Goal: Information Seeking & Learning: Learn about a topic

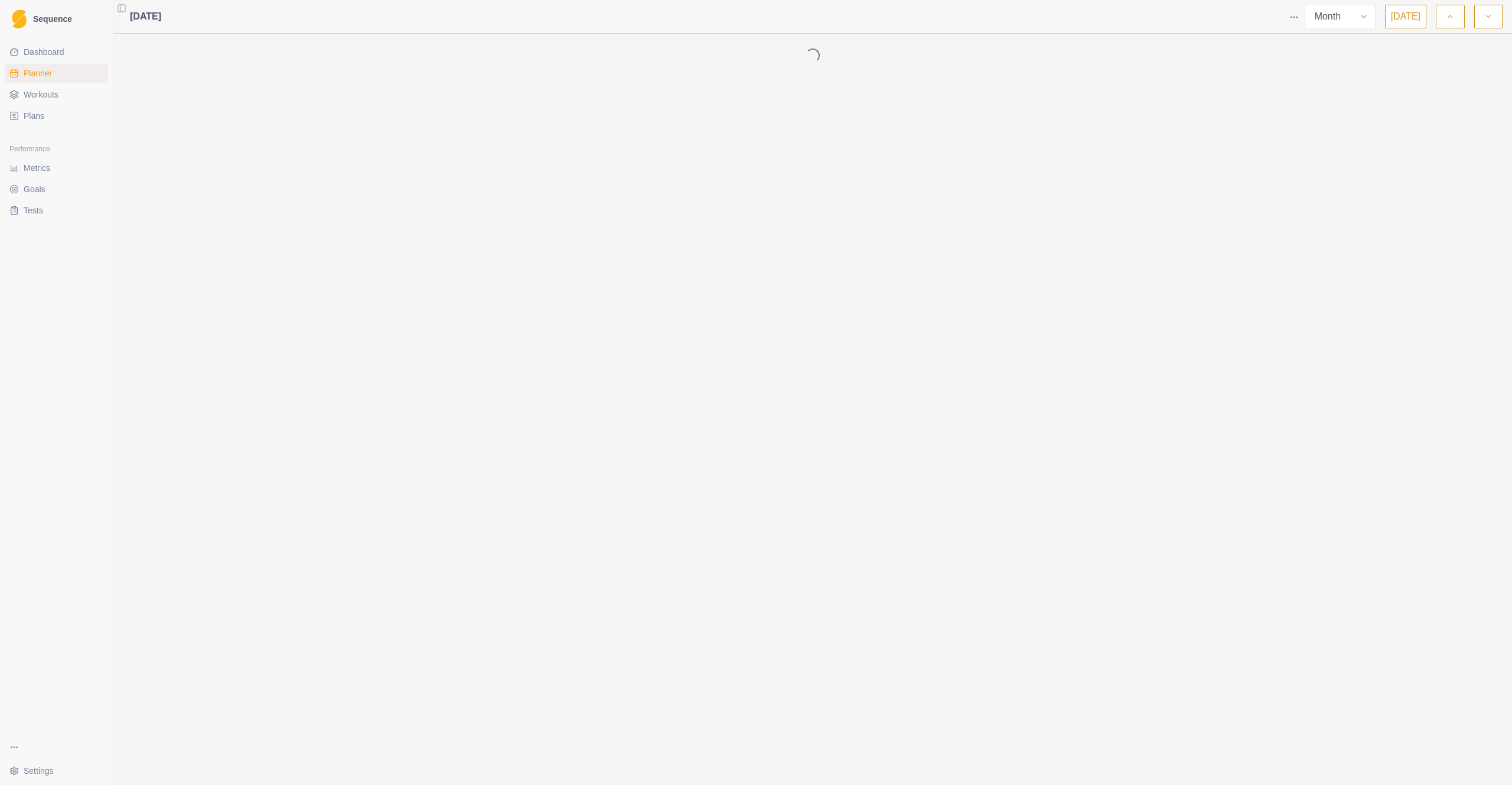
select select "month"
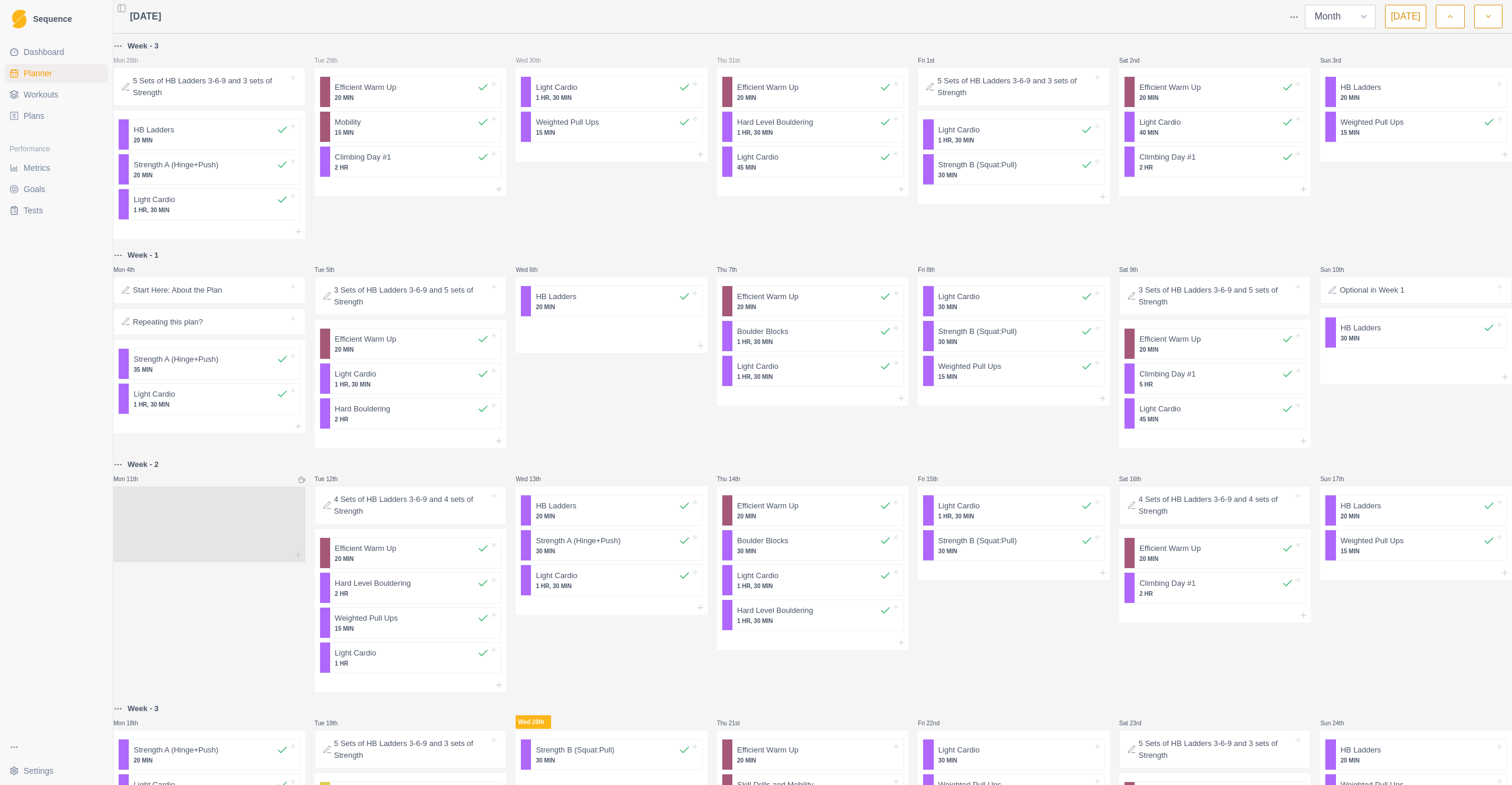
click at [1374, 19] on select "Week Month" at bounding box center [1340, 17] width 71 height 24
click at [1485, 19] on icon "button" at bounding box center [1489, 16] width 8 height 12
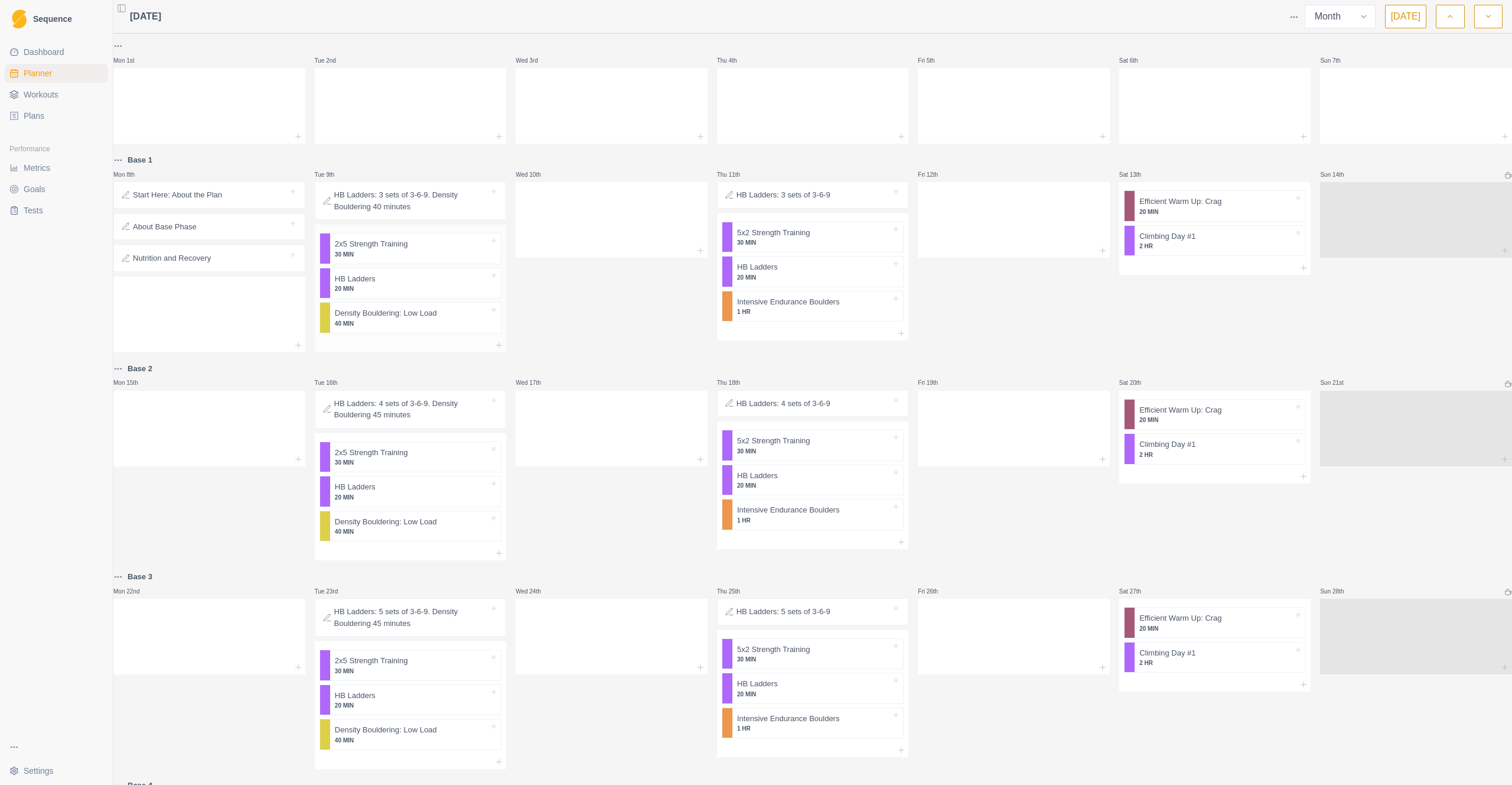
click at [352, 276] on p "HB Ladders" at bounding box center [355, 279] width 41 height 12
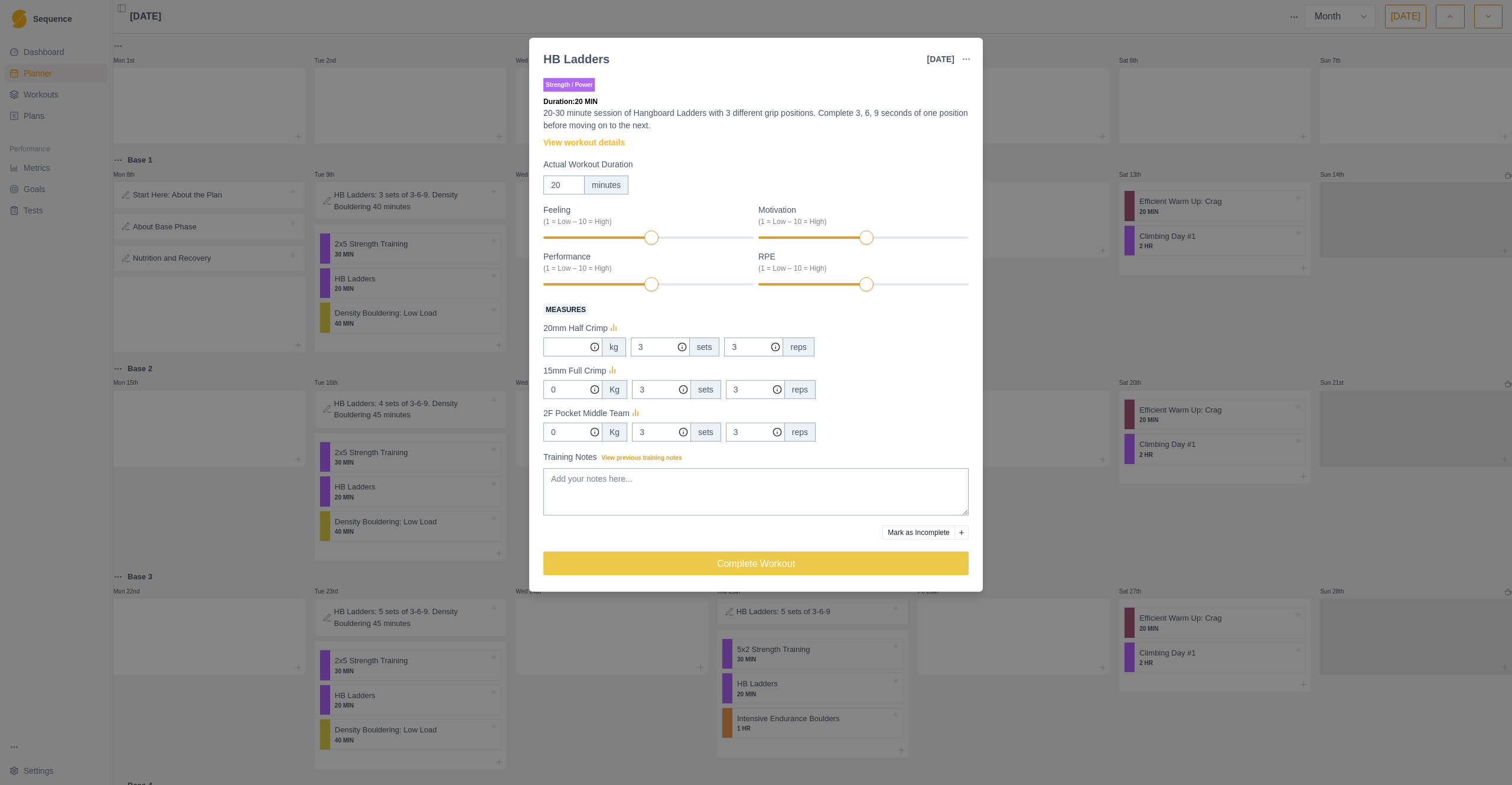
click at [802, 26] on div "HB Ladders [DATE] Link To Goal View Workout Metrics Edit Original Workout Resch…" at bounding box center [756, 392] width 1512 height 785
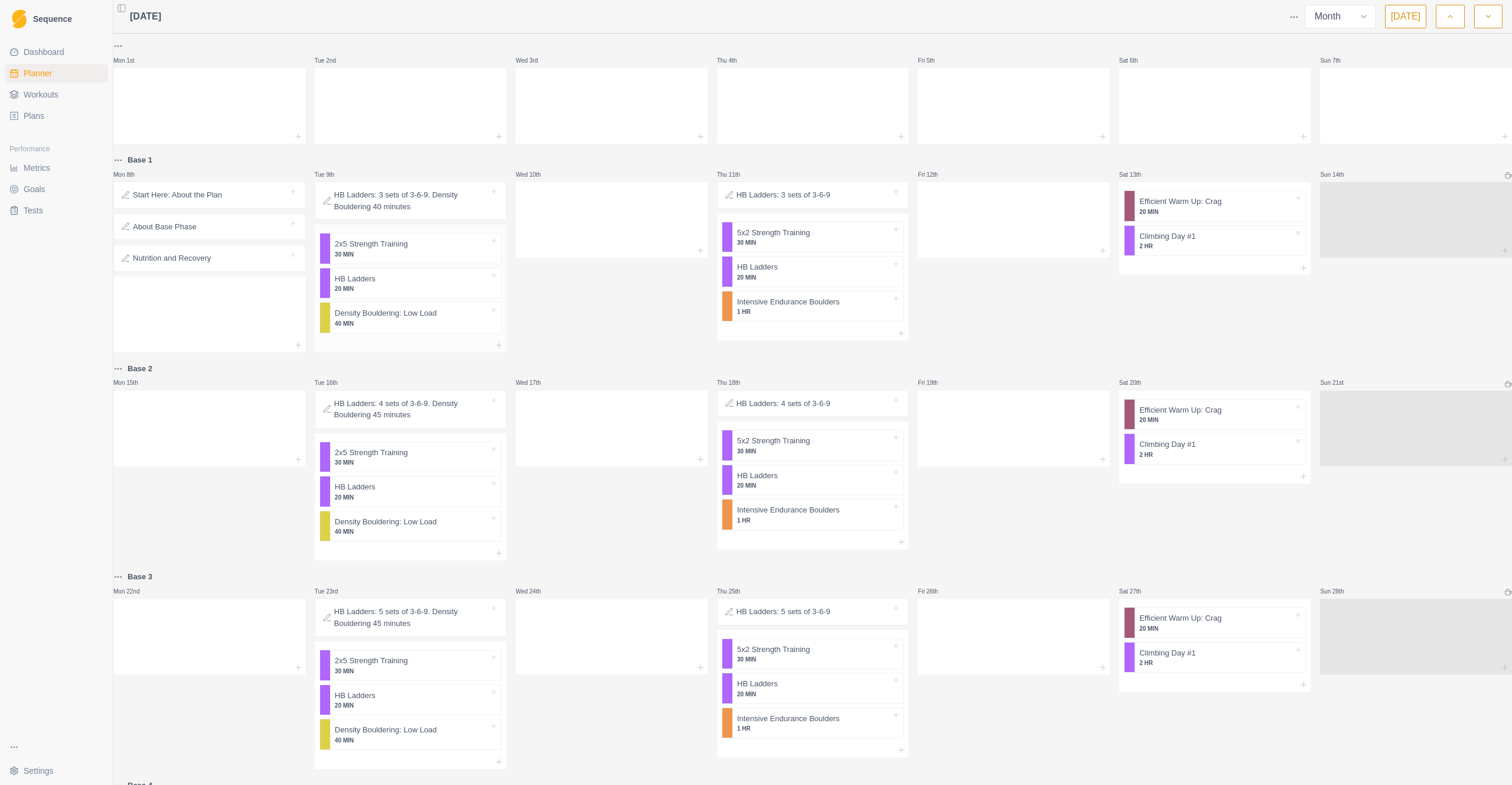
click at [395, 285] on p "20 MIN" at bounding box center [412, 289] width 154 height 9
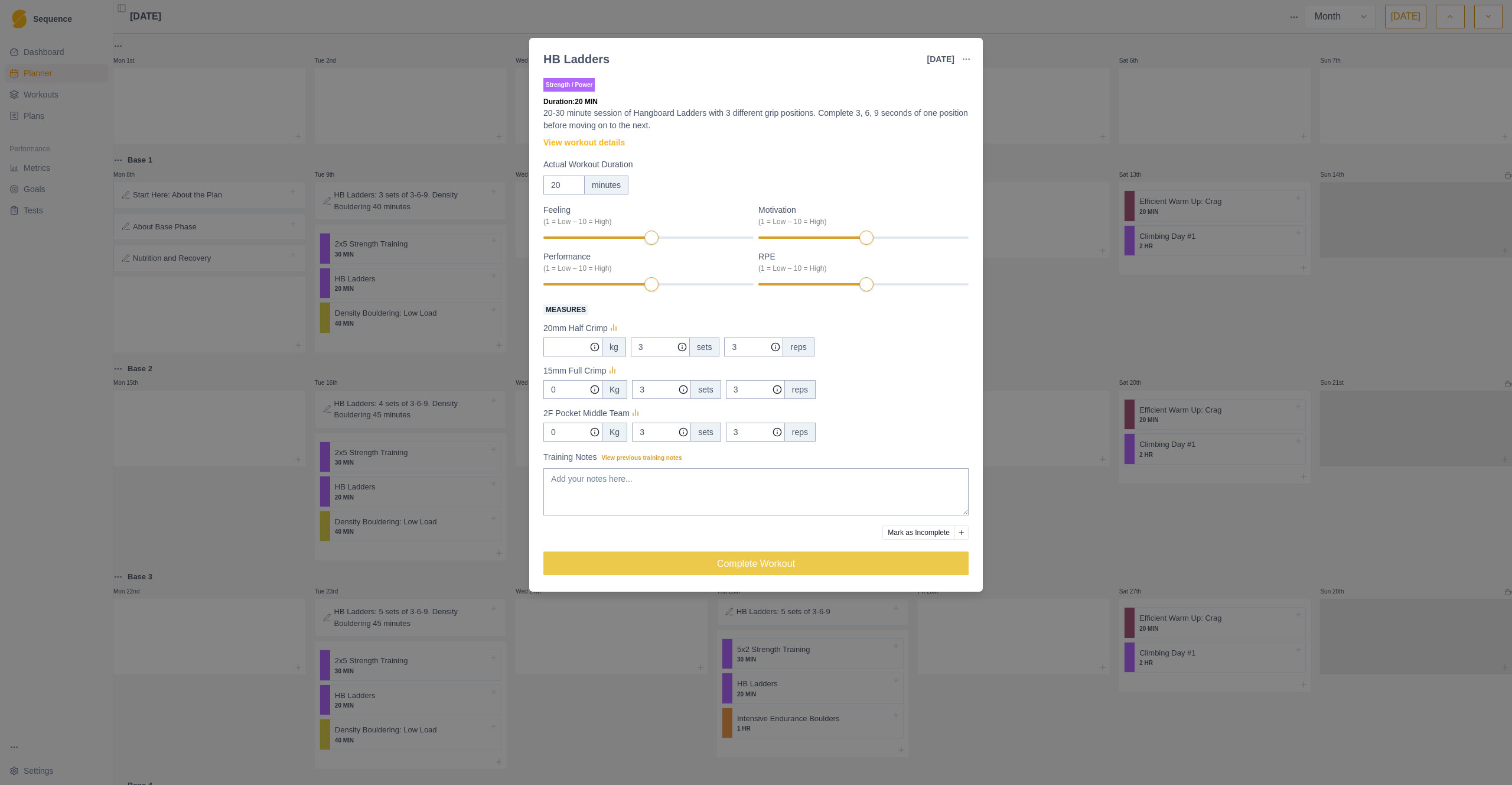
click at [428, 51] on div "HB Ladders [DATE] Link To Goal View Workout Metrics Edit Original Workout Resch…" at bounding box center [756, 392] width 1512 height 785
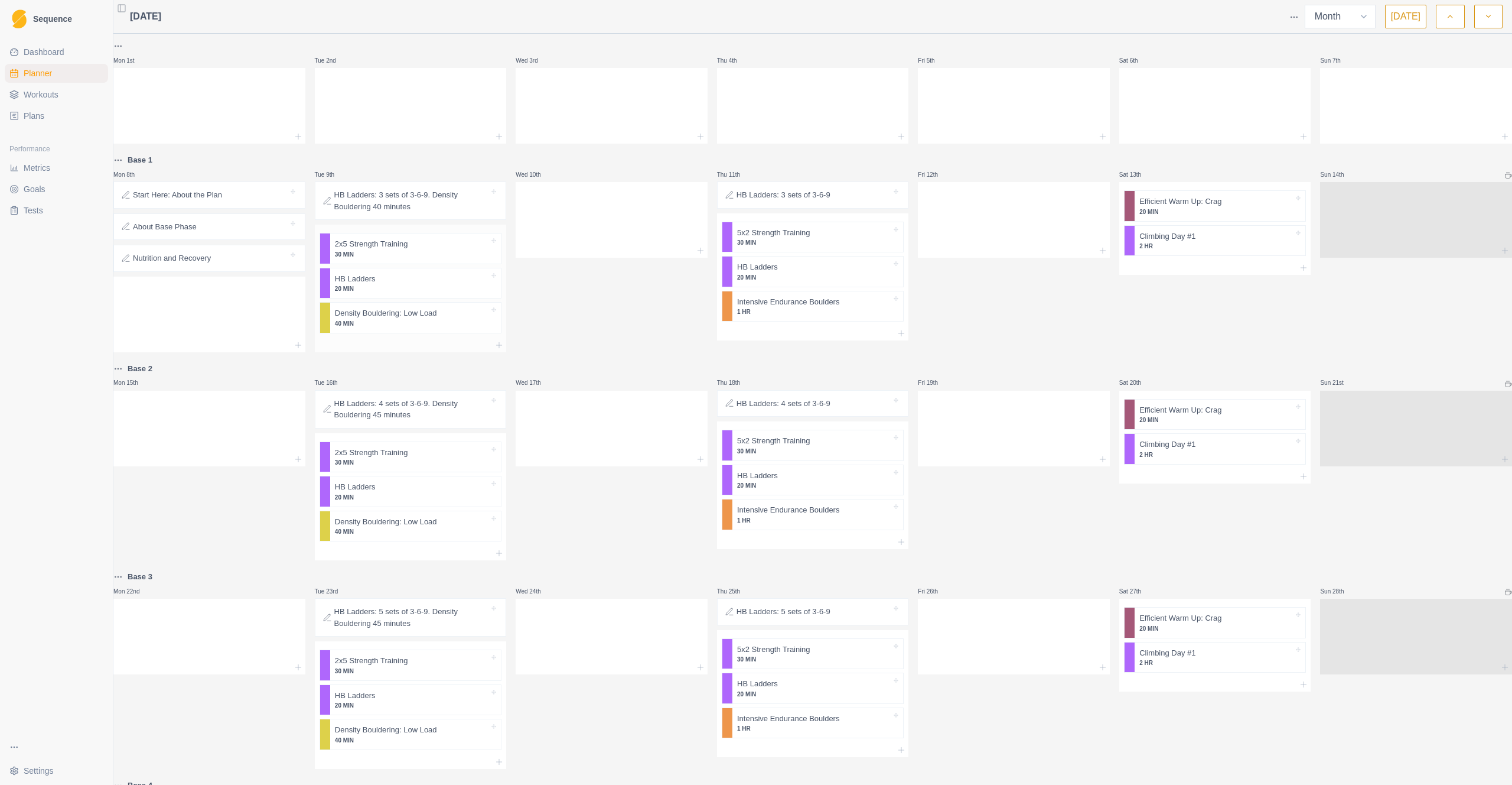
click at [415, 320] on p "40 MIN" at bounding box center [412, 323] width 154 height 9
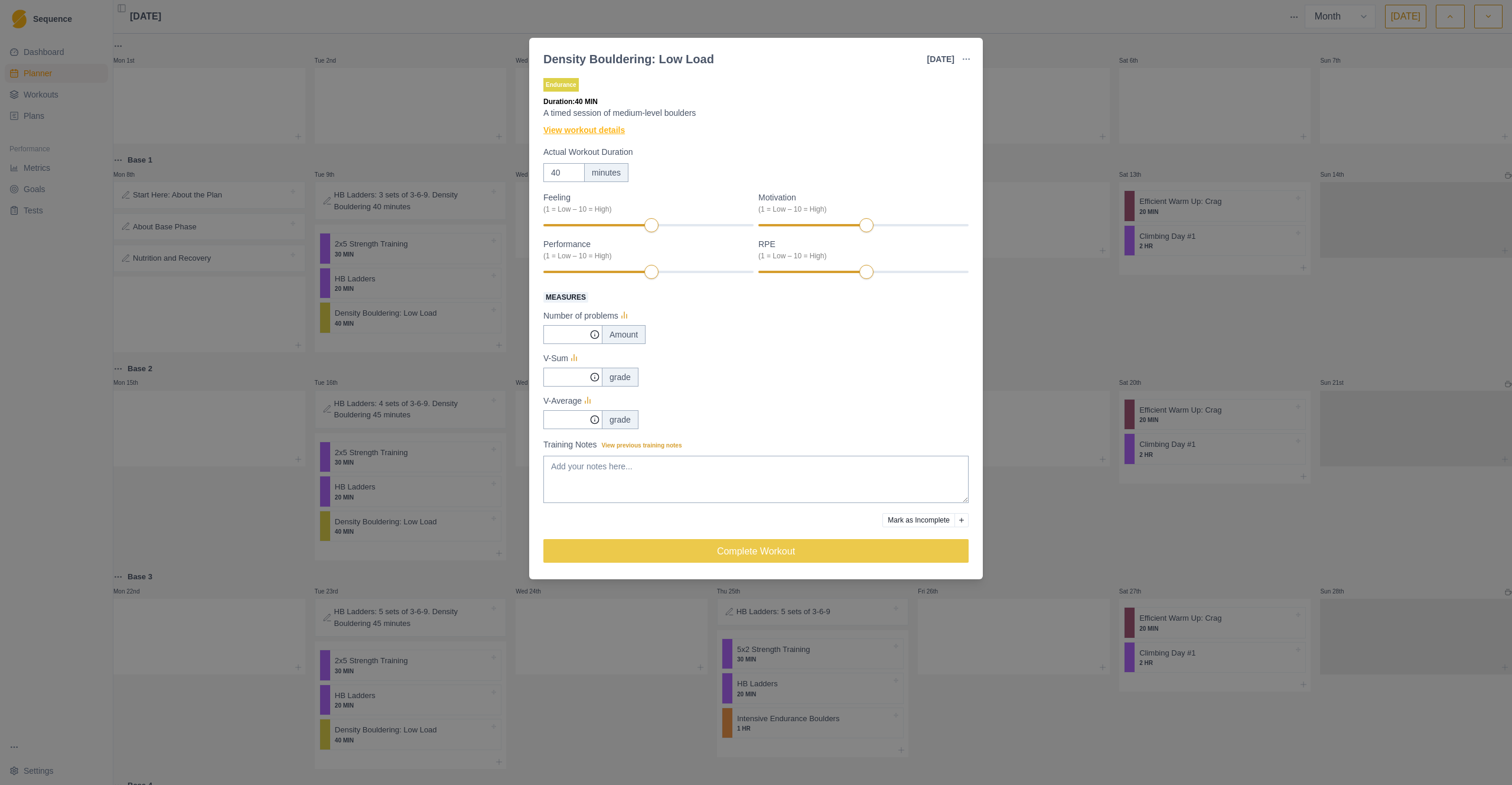
click at [617, 127] on link "View workout details" at bounding box center [584, 130] width 82 height 13
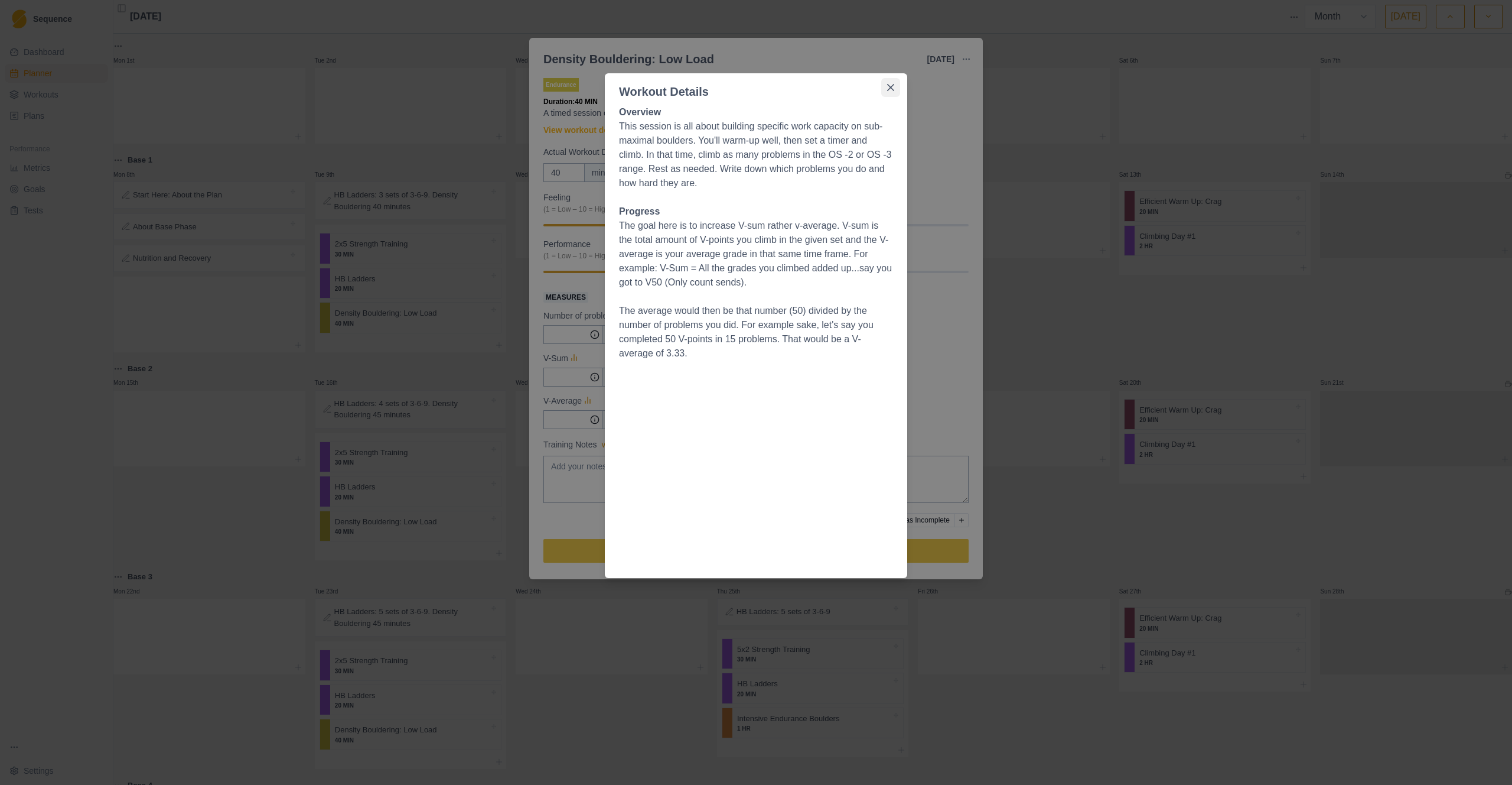
click at [892, 82] on button "Close" at bounding box center [891, 88] width 19 height 19
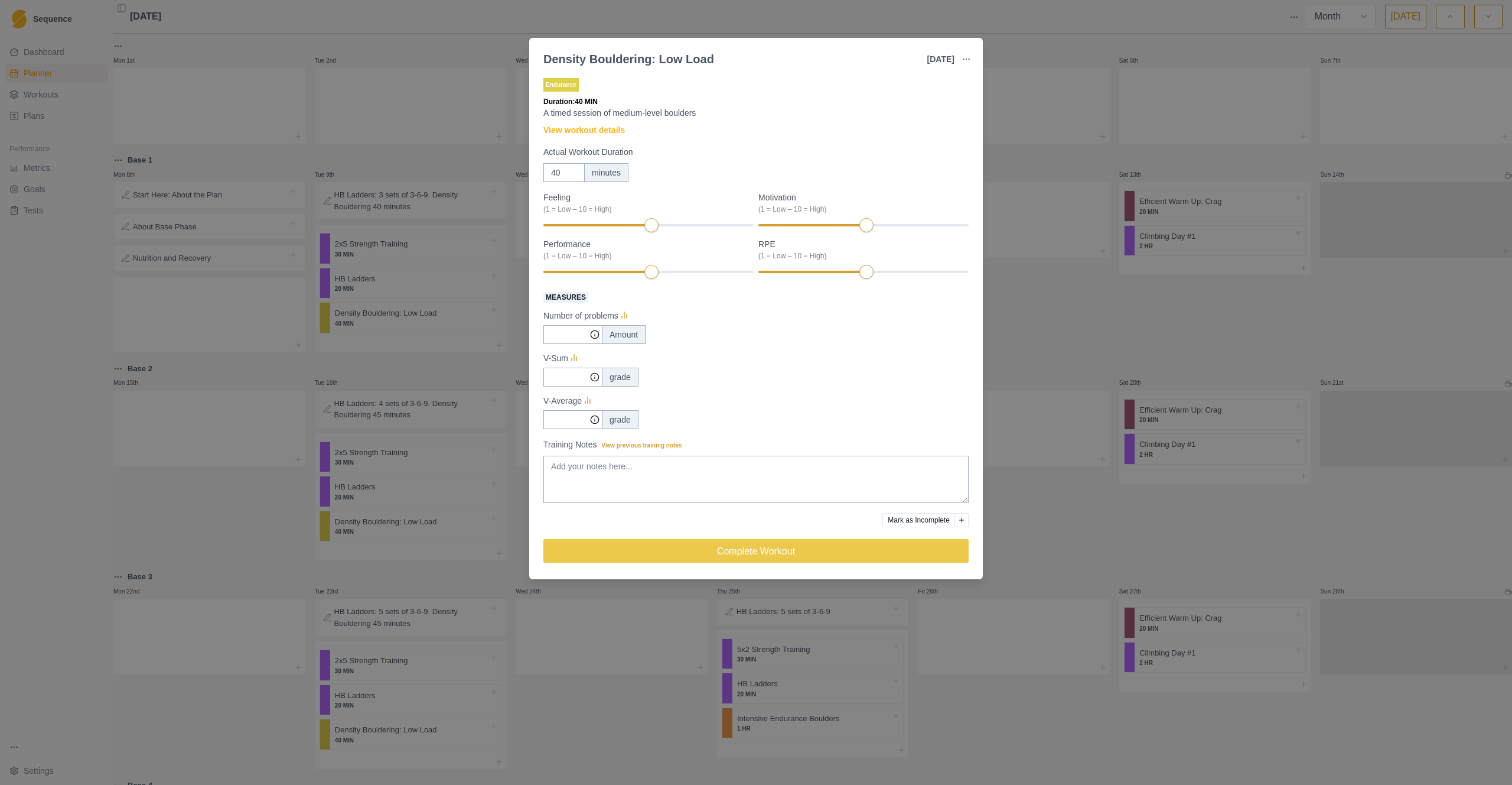
click at [476, 92] on div "Density Bouldering: Low Load [DATE] Link To Goal View Workout Metrics Edit Orig…" at bounding box center [756, 392] width 1512 height 785
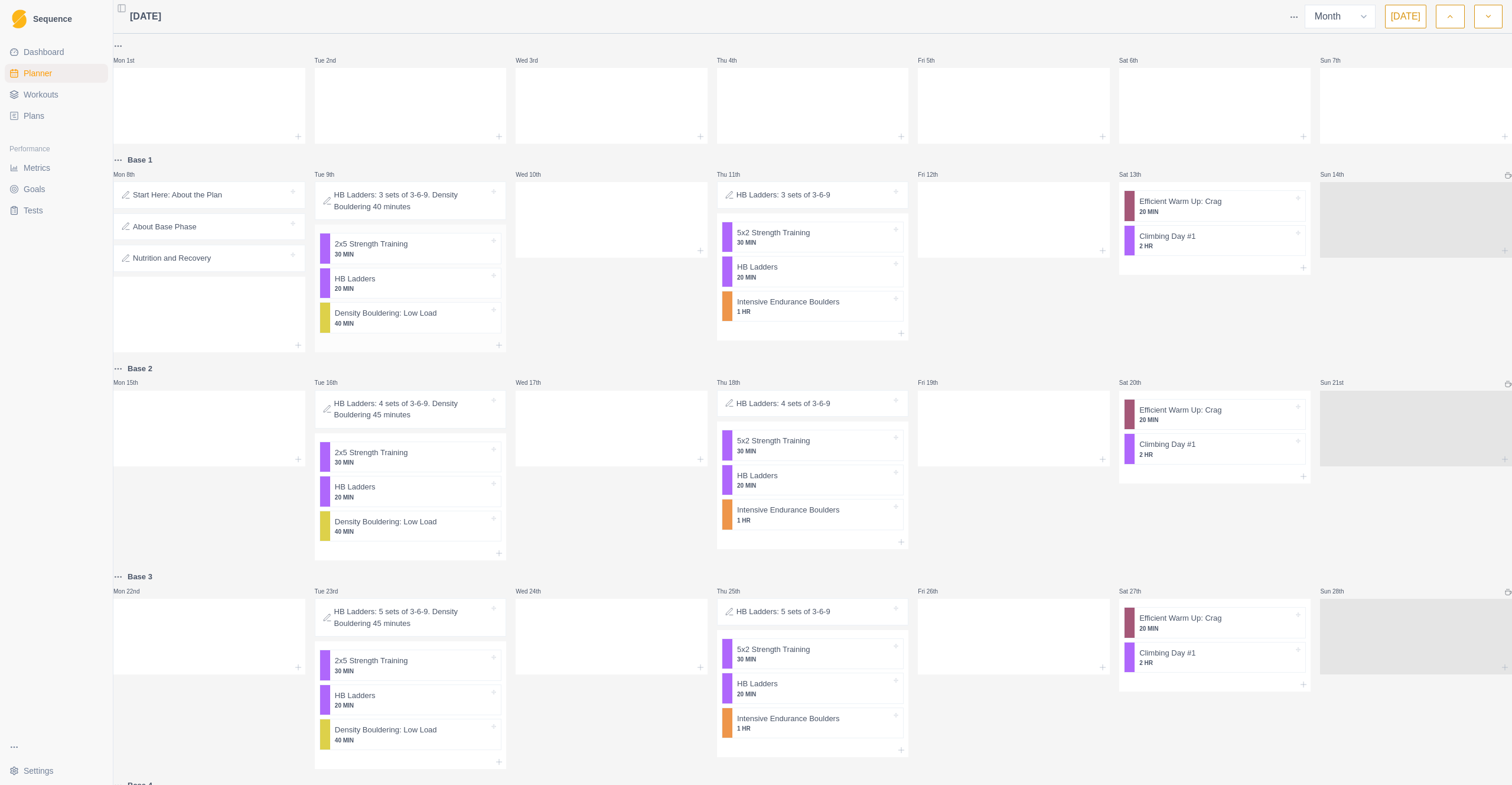
click at [393, 241] on p "2x5 Strength Training" at bounding box center [372, 244] width 74 height 12
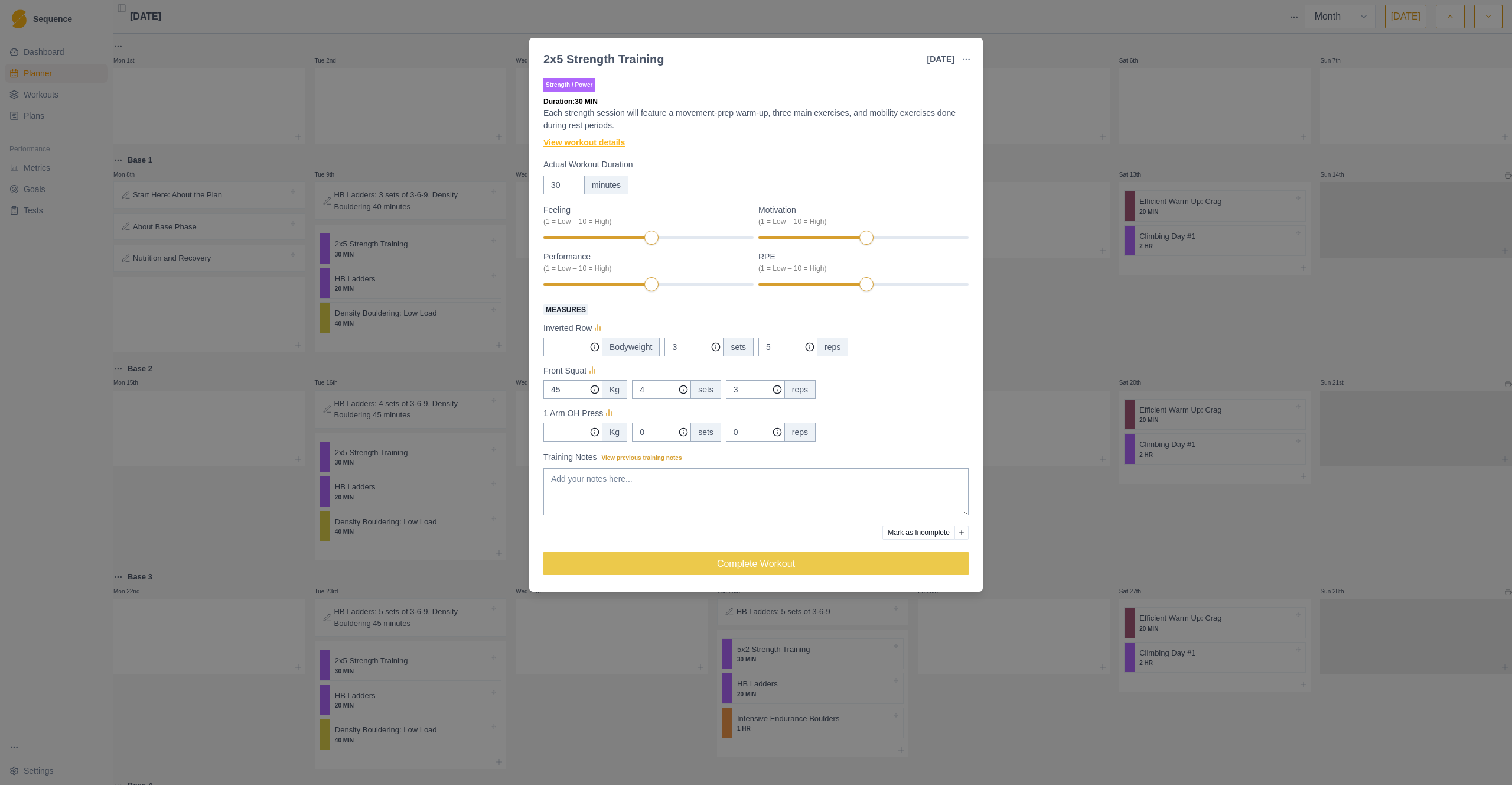
click at [582, 140] on link "View workout details" at bounding box center [584, 143] width 82 height 13
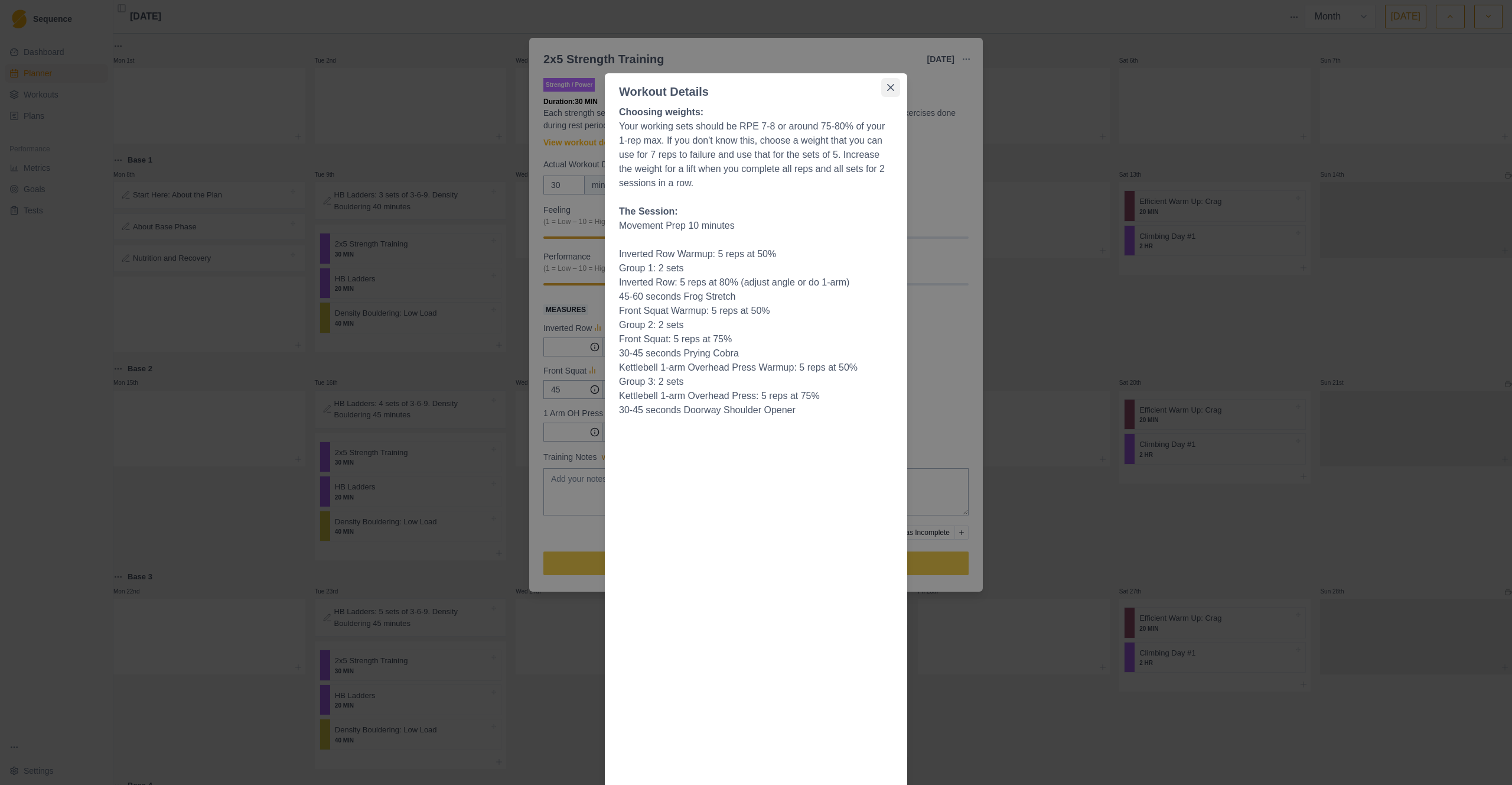
click at [888, 86] on icon "Close" at bounding box center [890, 87] width 7 height 7
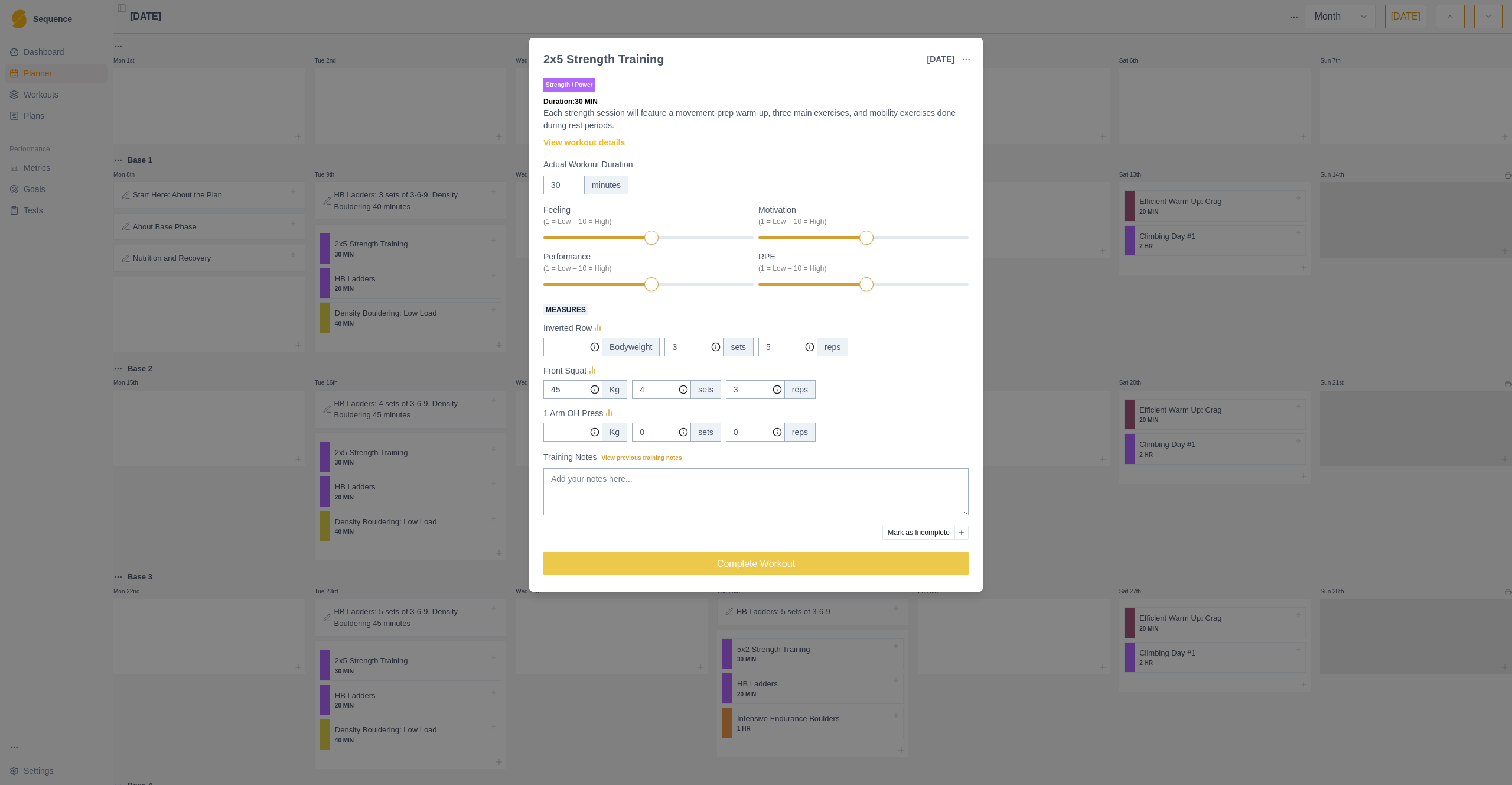
click at [1085, 438] on div "2x5 Strength Training [DATE] Link To Goal View Workout Metrics Edit Original Wo…" at bounding box center [756, 392] width 1512 height 785
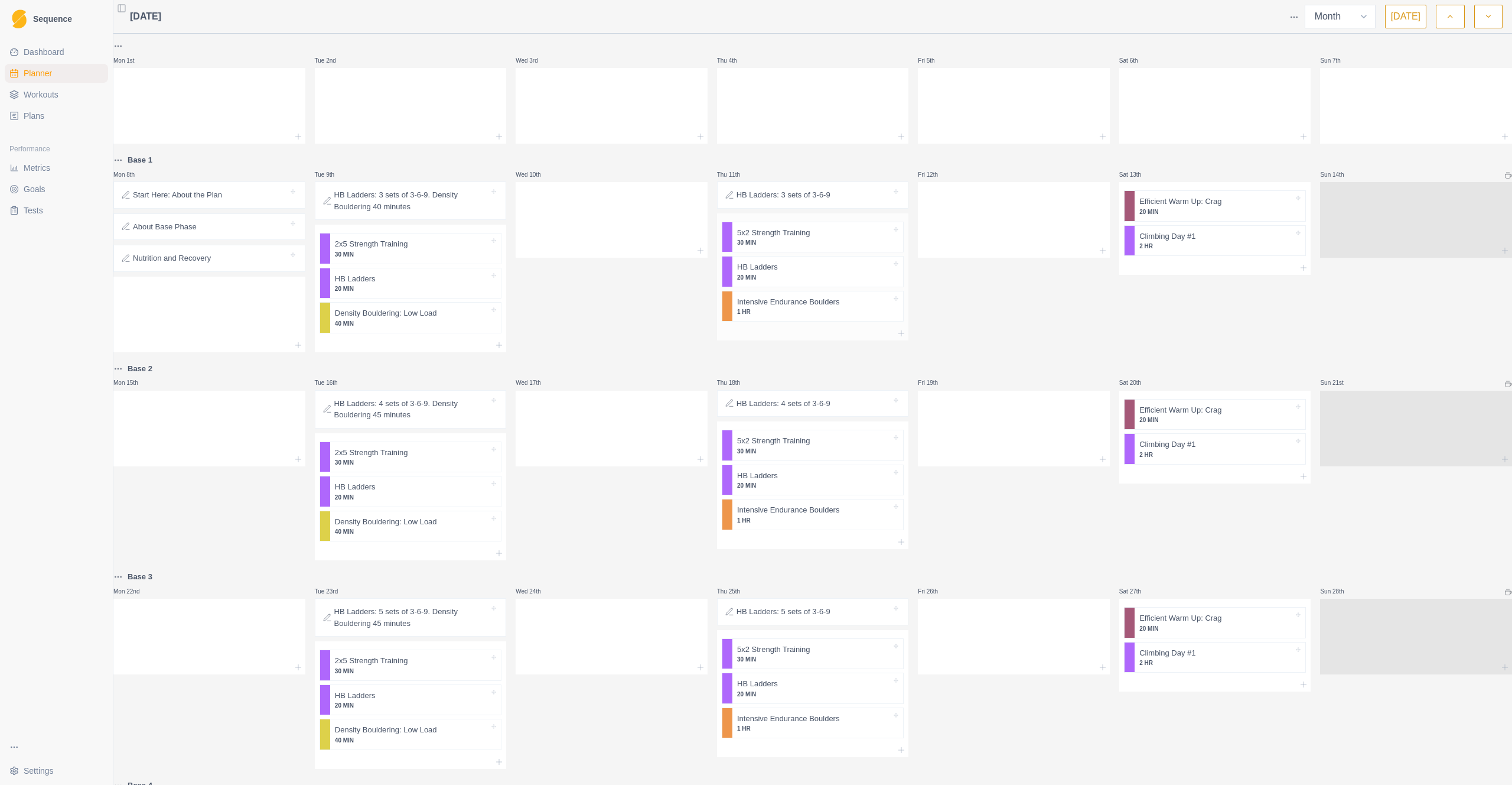
click at [785, 239] on p "30 MIN" at bounding box center [814, 242] width 154 height 9
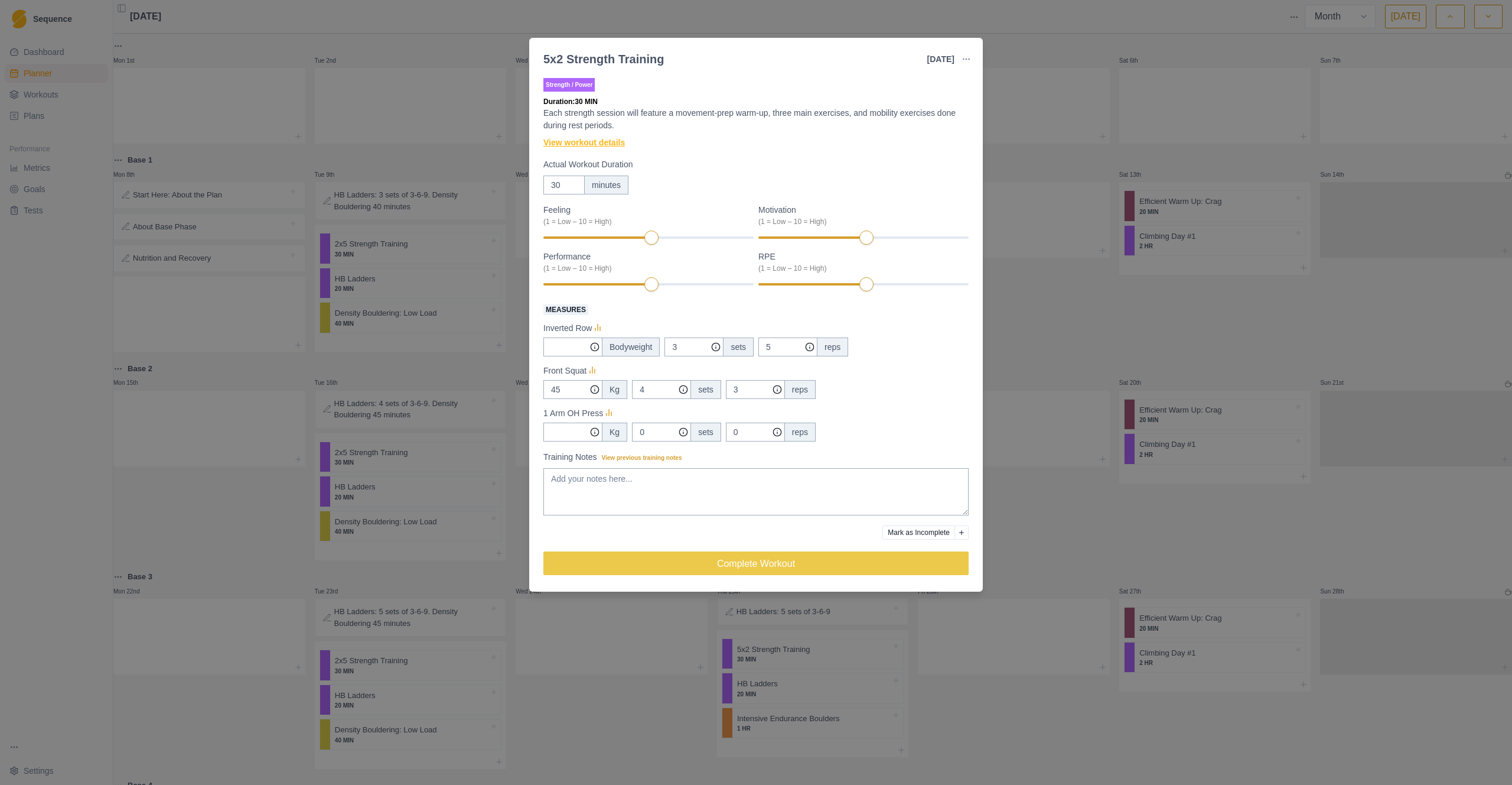
click at [623, 141] on link "View workout details" at bounding box center [584, 143] width 82 height 13
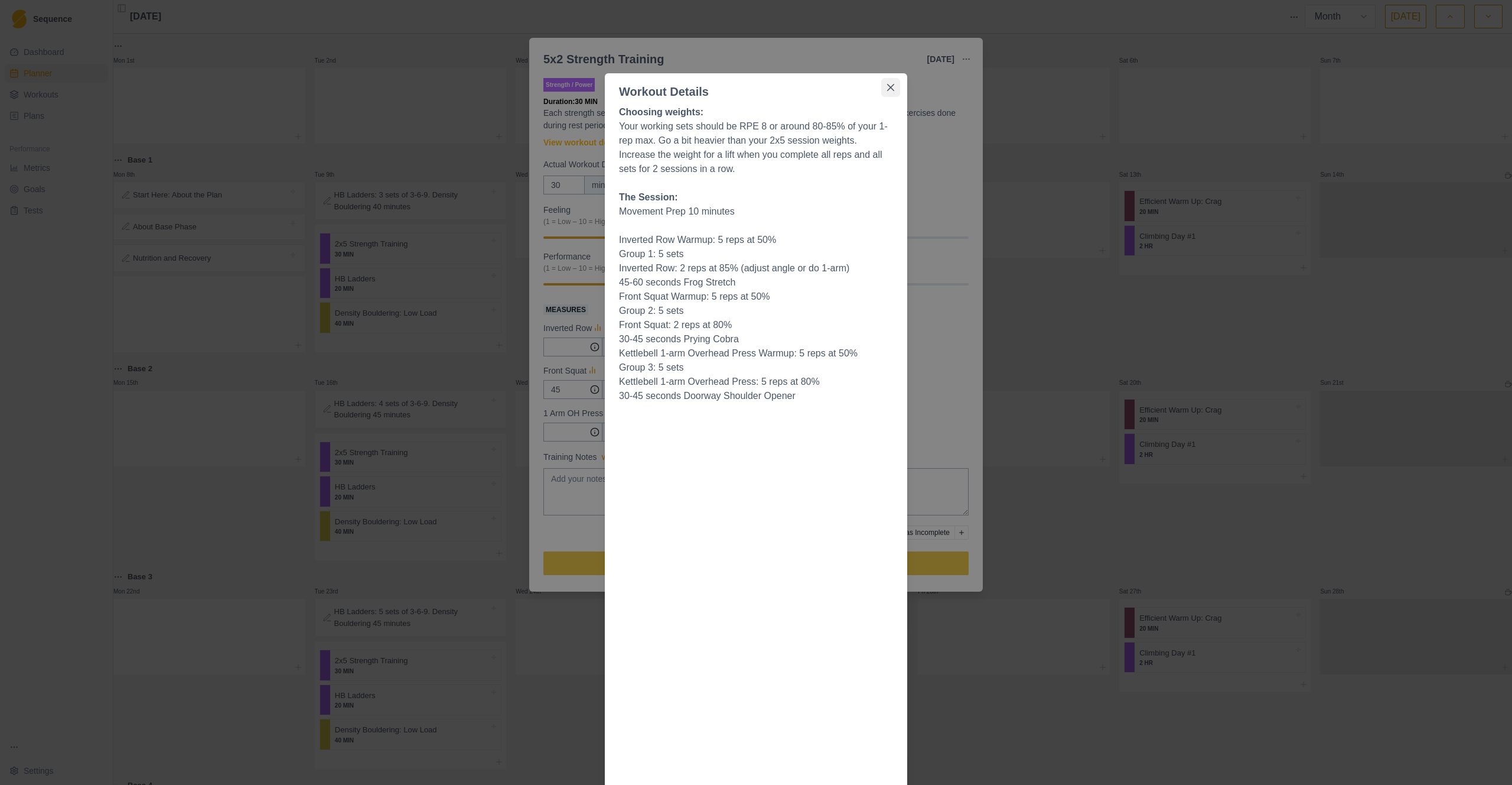
click at [887, 85] on icon "Close" at bounding box center [890, 87] width 7 height 7
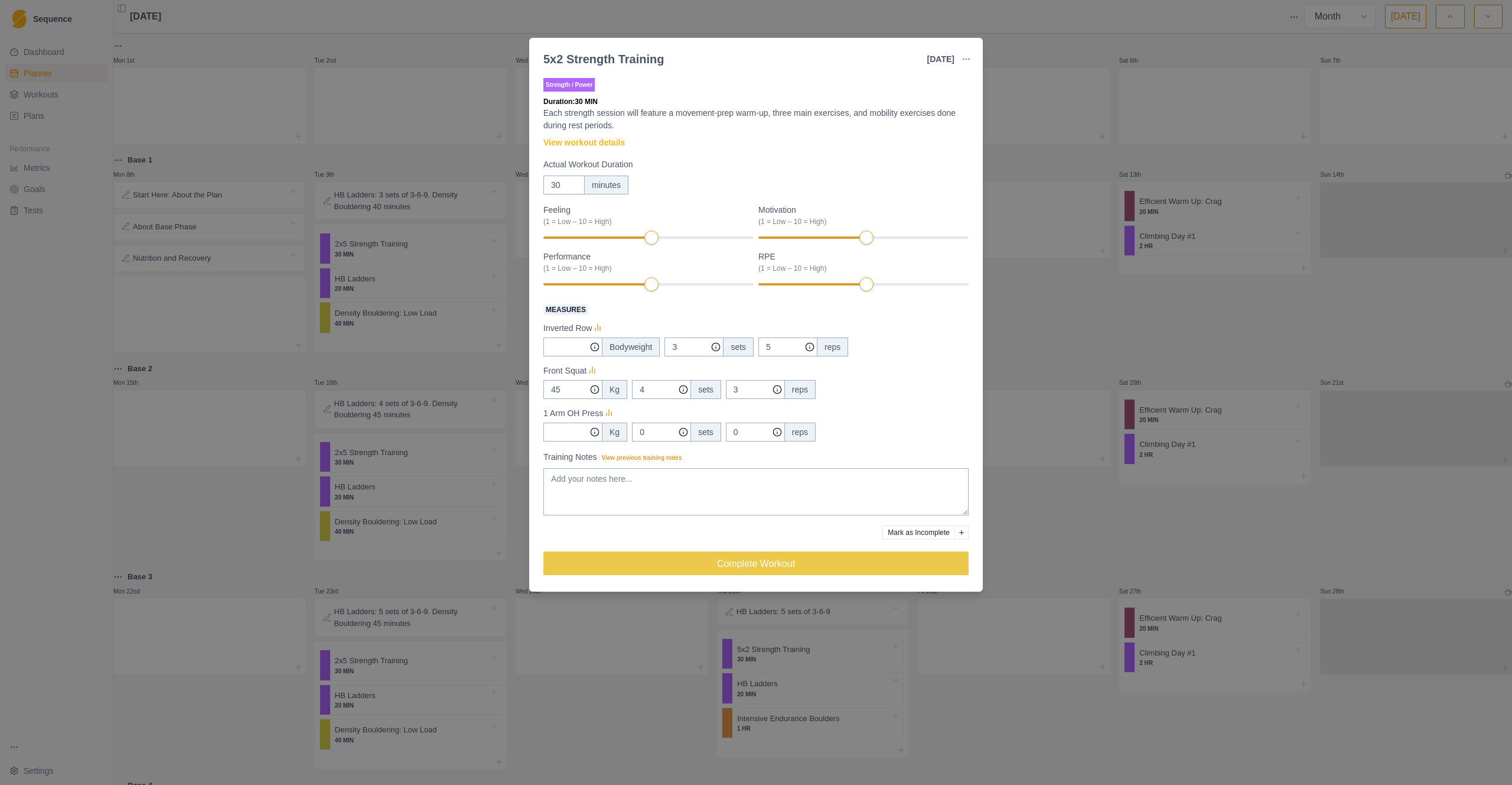
click at [1021, 146] on div "5x2 Strength Training [DATE] Link To Goal View Workout Metrics Edit Original Wo…" at bounding box center [756, 392] width 1512 height 785
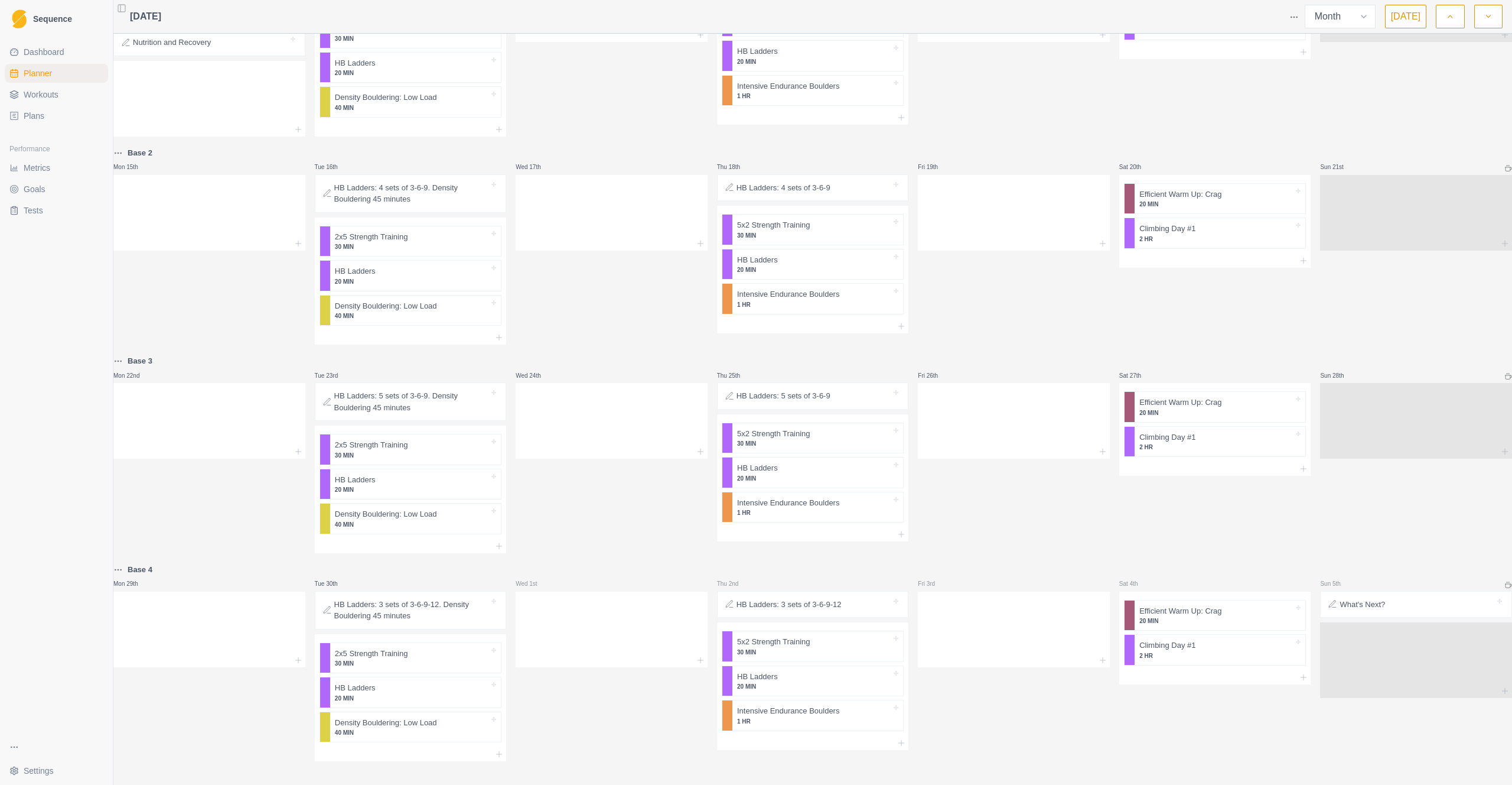
scroll to position [225, 0]
click at [785, 636] on p "5x2 Strength Training" at bounding box center [774, 641] width 74 height 12
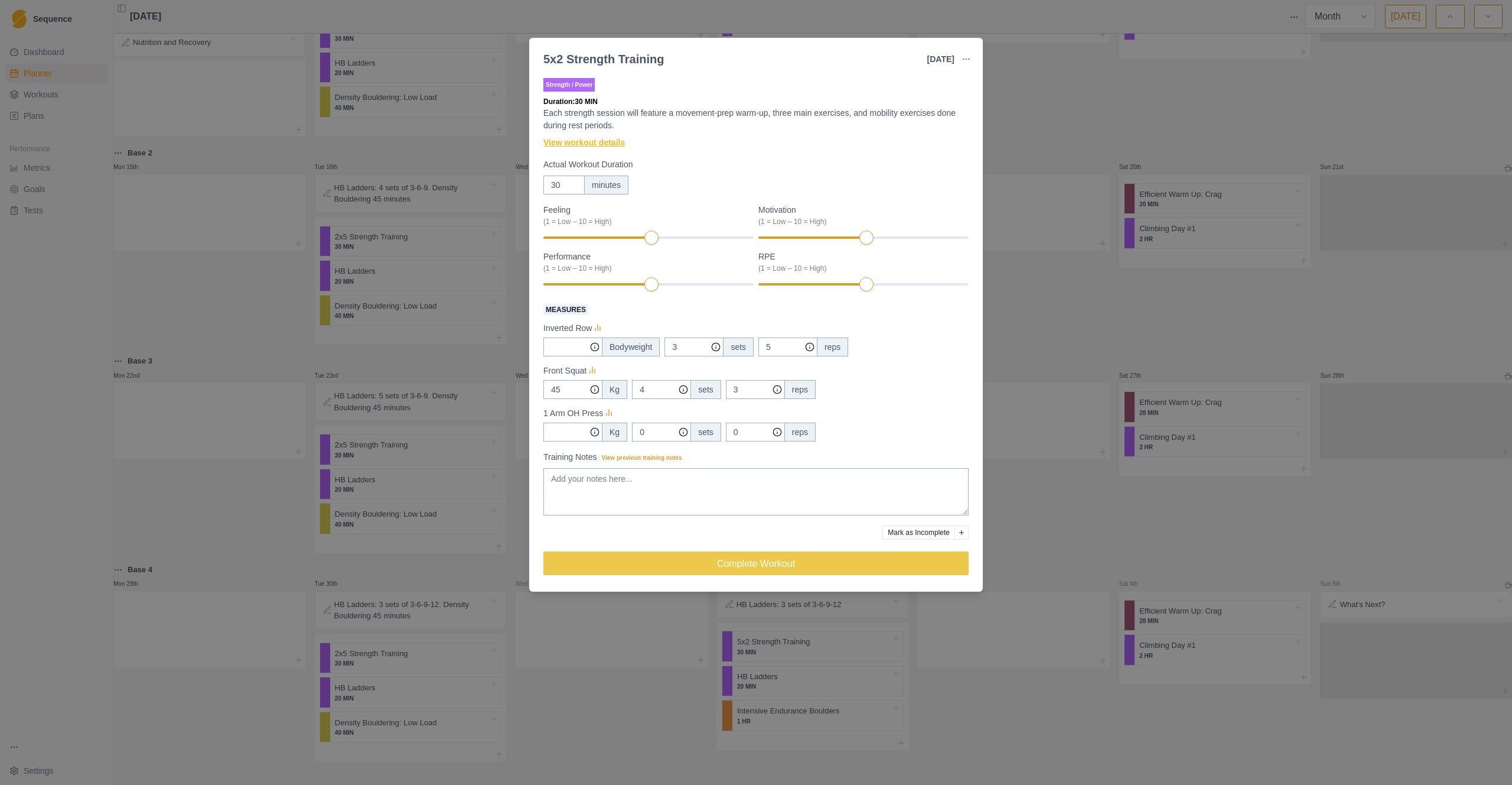
click at [566, 146] on link "View workout details" at bounding box center [584, 143] width 82 height 13
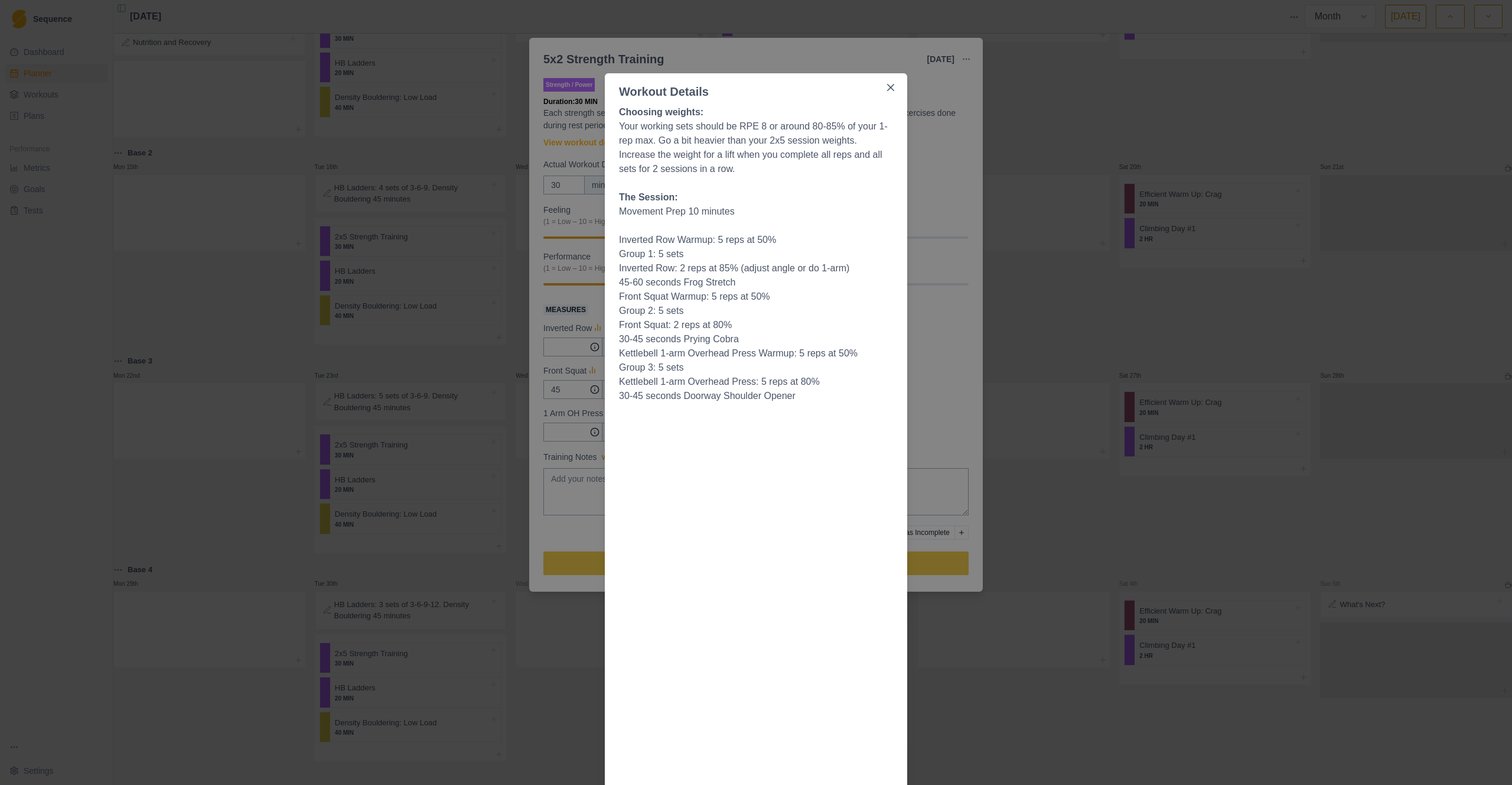
click at [424, 182] on div "Workout Details Choosing weights: Your working sets should be RPE 8 or around 8…" at bounding box center [756, 392] width 1512 height 785
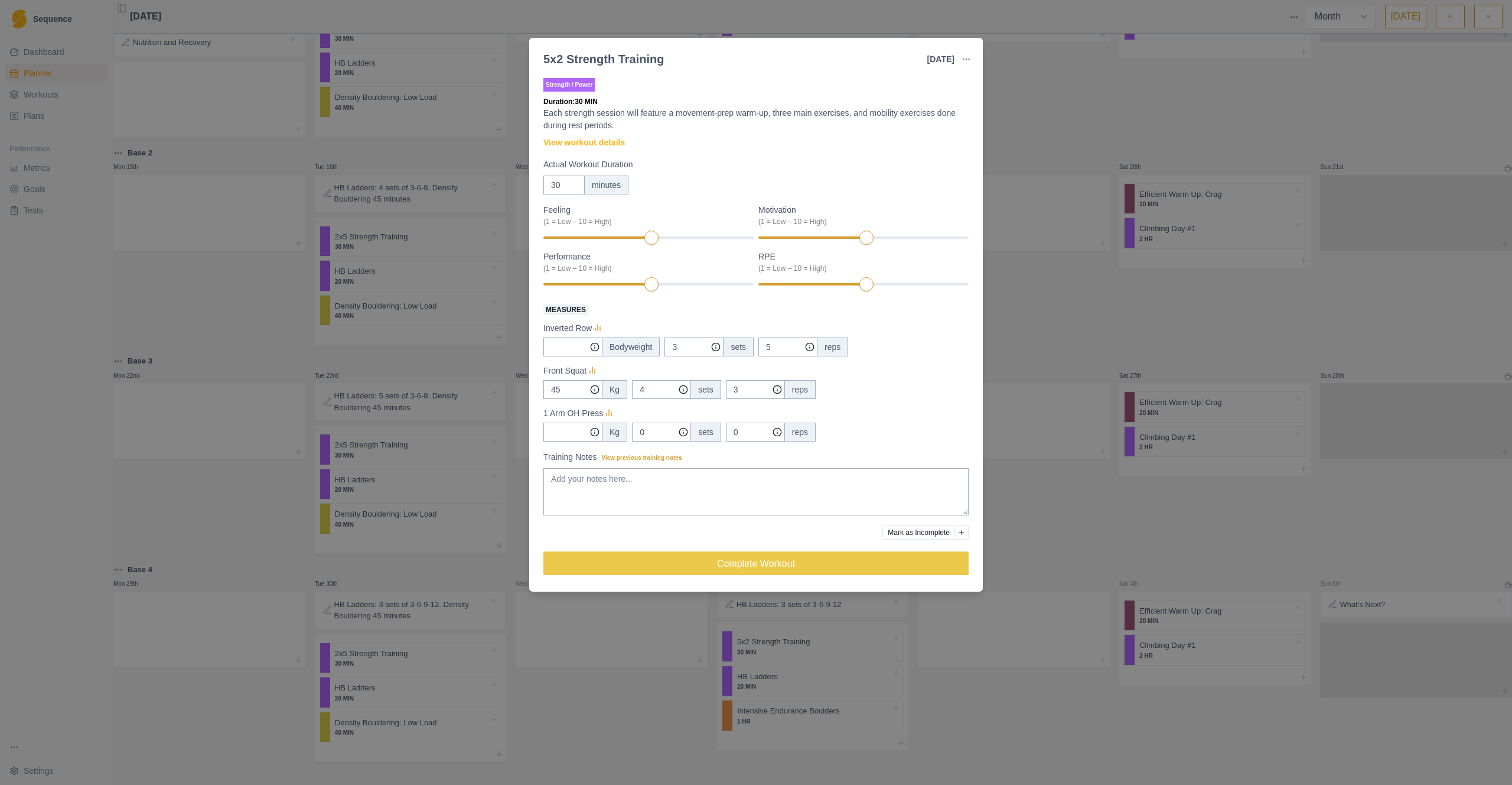
click at [1048, 95] on div "5x2 Strength Training [DATE] Link To Goal View Workout Metrics Edit Original Wo…" at bounding box center [756, 392] width 1512 height 785
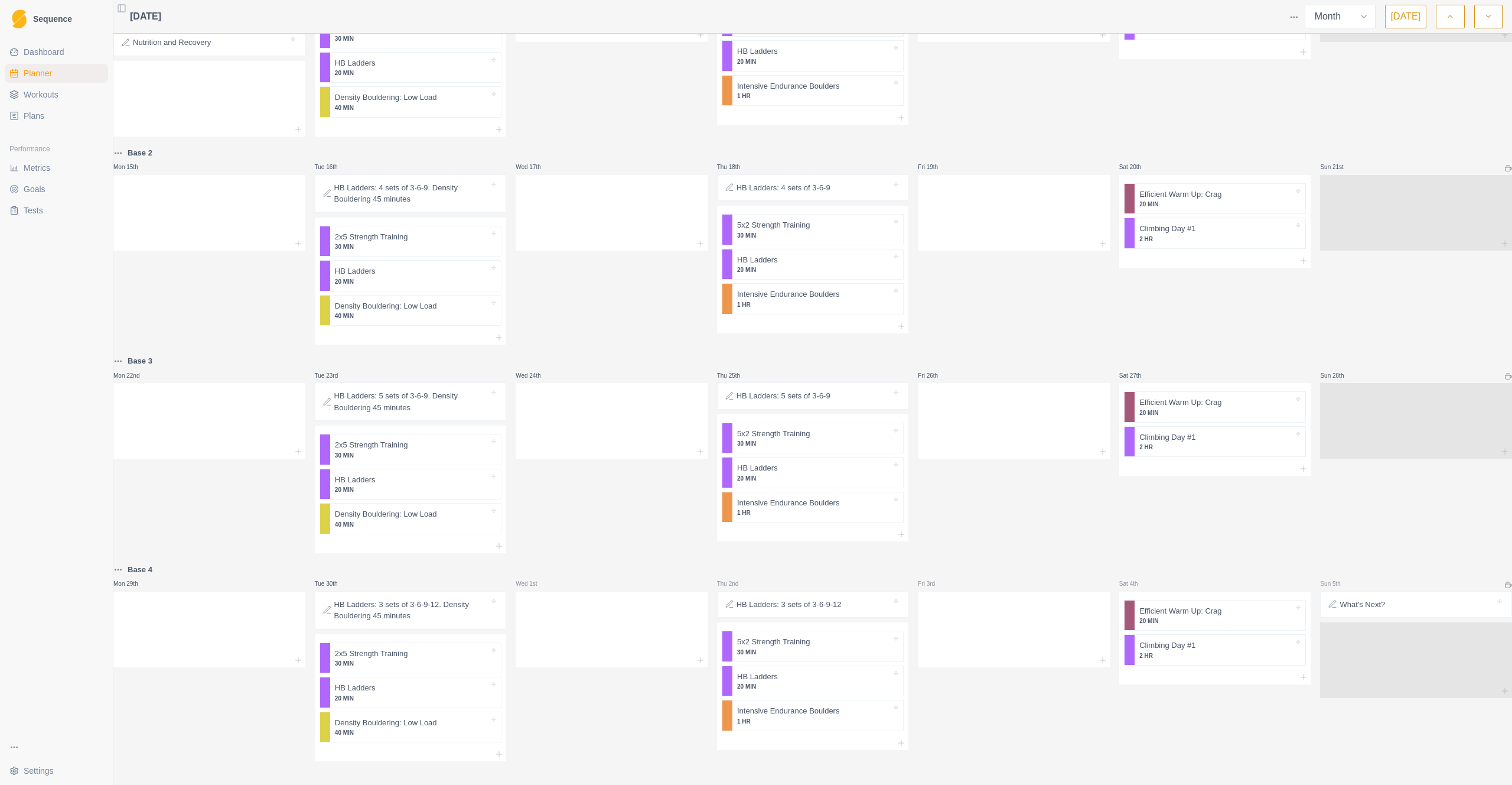
click at [1498, 24] on button "button" at bounding box center [1488, 17] width 28 height 24
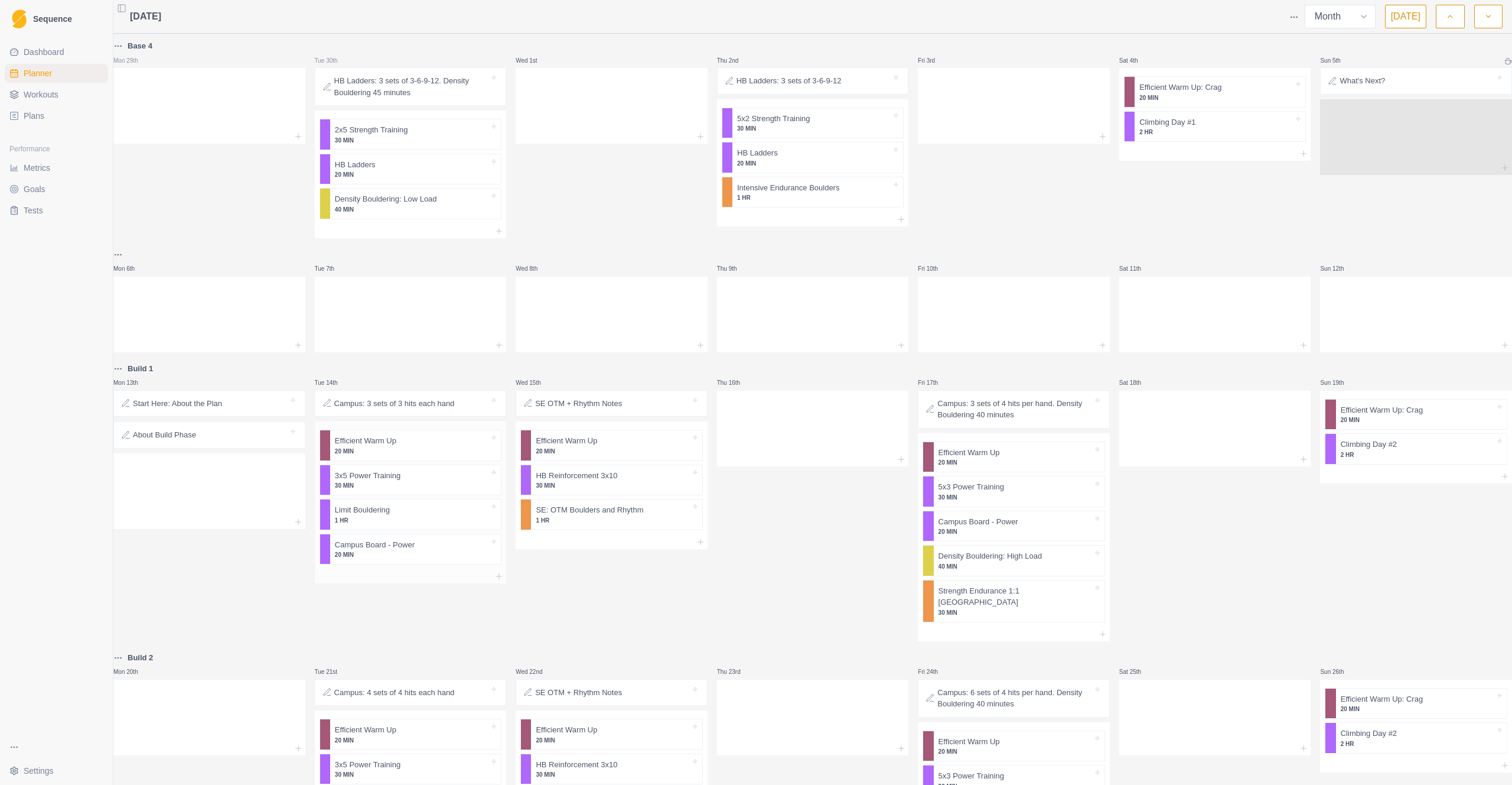
click at [424, 485] on p "30 MIN" at bounding box center [412, 485] width 154 height 9
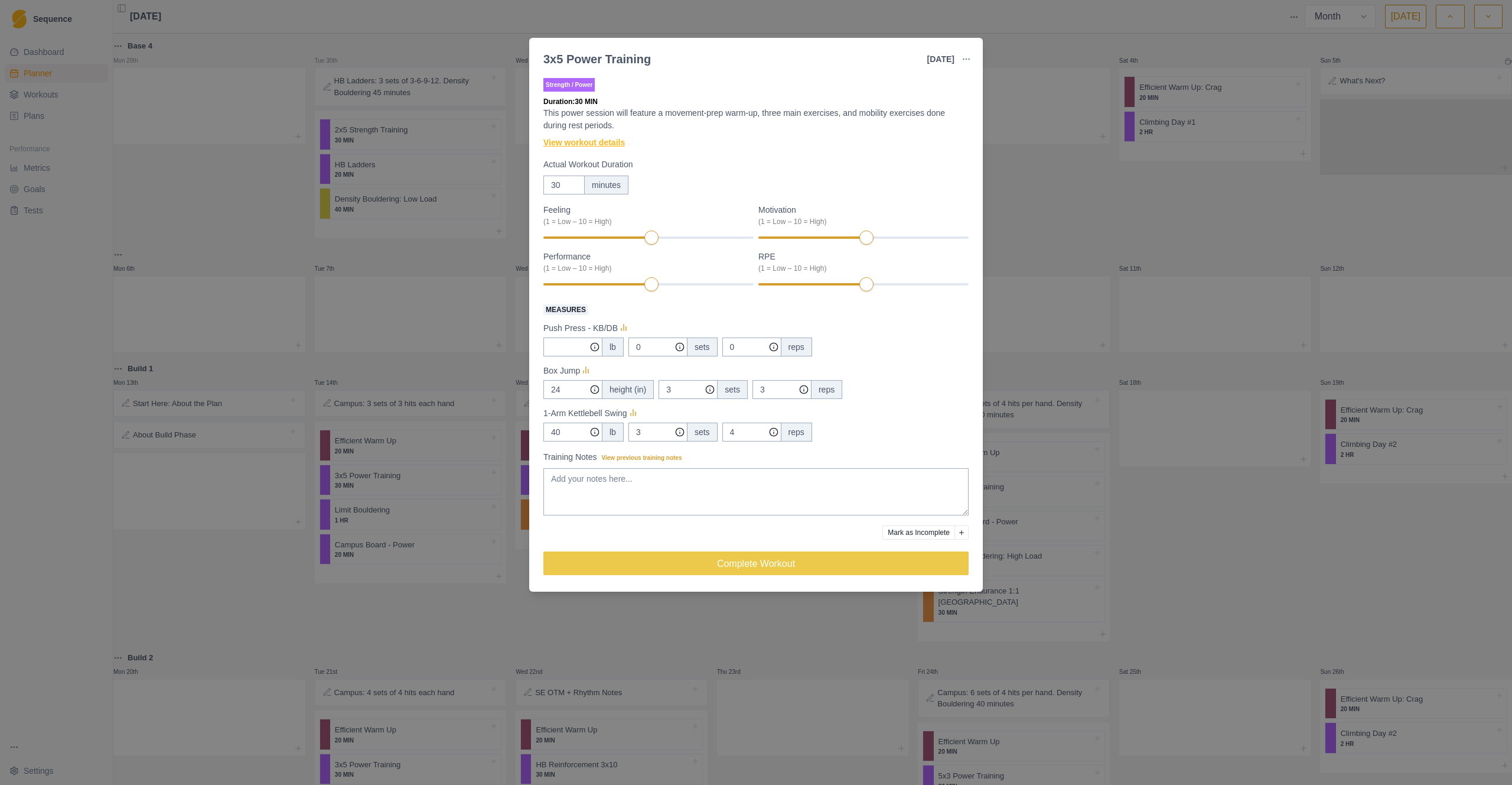
click at [605, 139] on link "View workout details" at bounding box center [584, 143] width 82 height 13
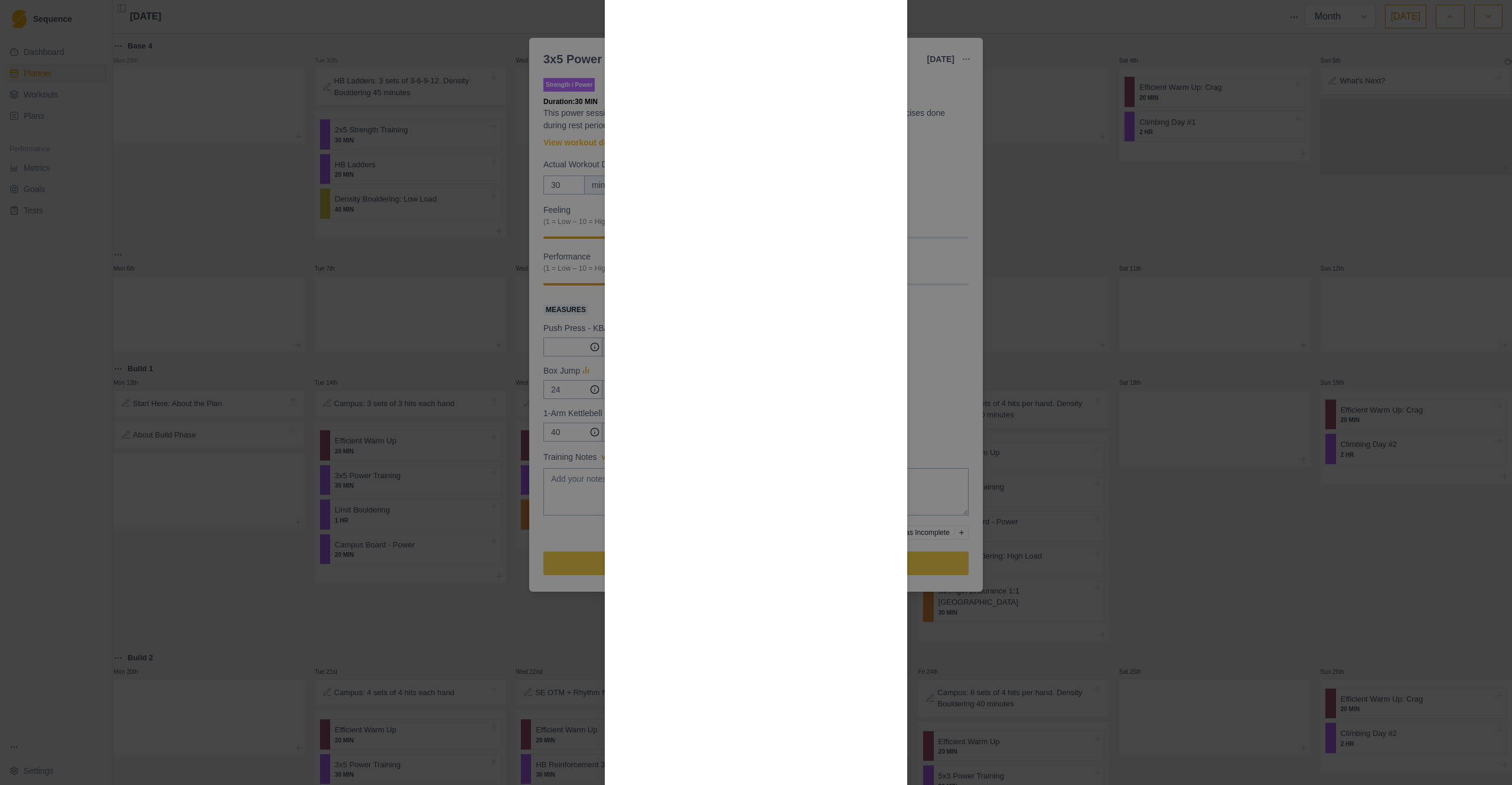
scroll to position [765, 0]
click at [1003, 493] on div "Workout Details Overview Power sessions add a dynamic or explosive facet to you…" at bounding box center [756, 392] width 1512 height 785
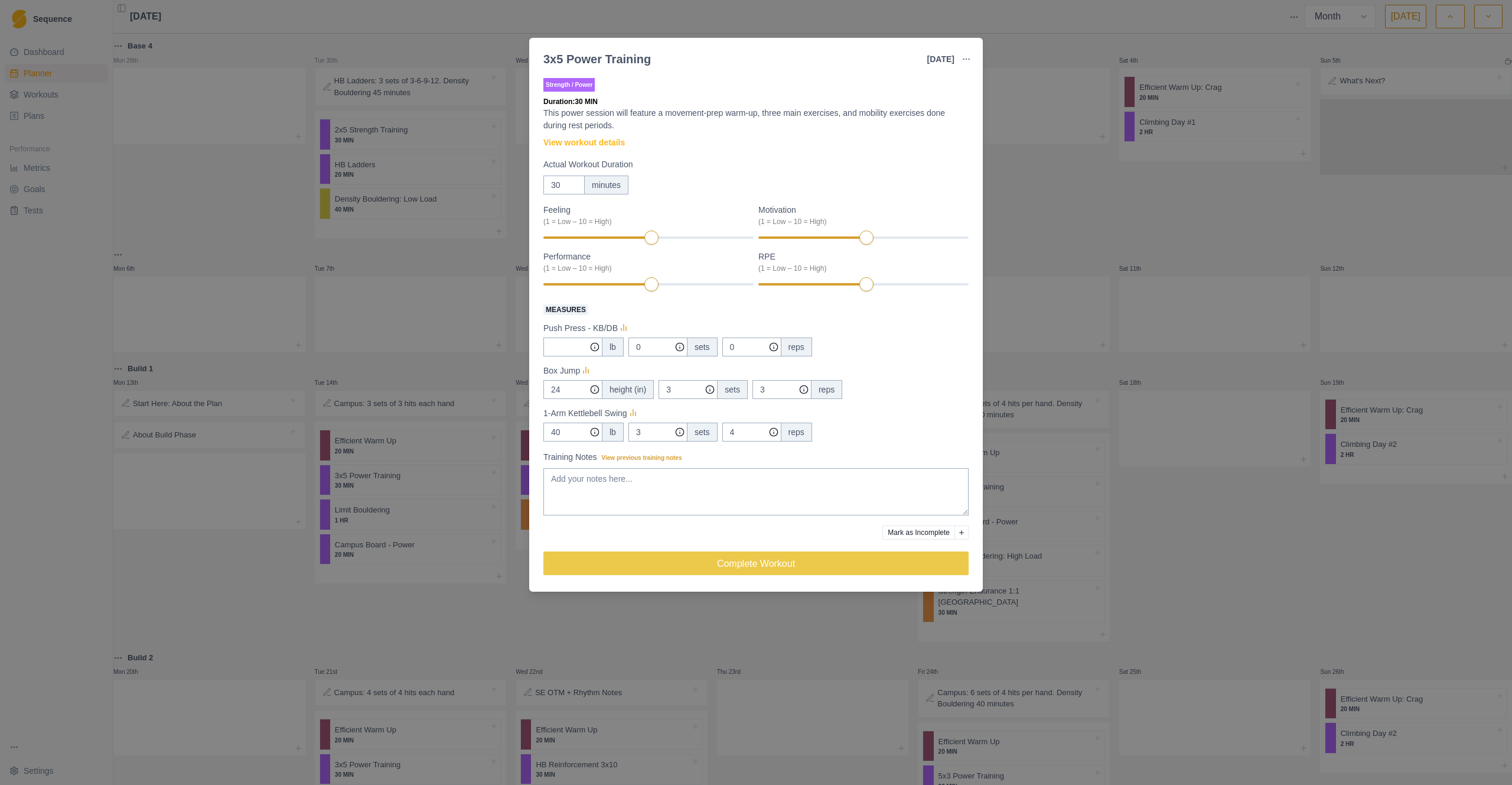
click at [389, 384] on div "3x5 Power Training [DATE] Link To Goal View Workout Metrics Edit Original Worko…" at bounding box center [756, 392] width 1512 height 785
